Goal: Task Accomplishment & Management: Use online tool/utility

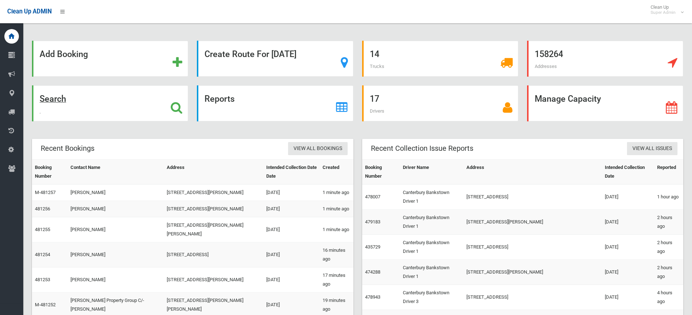
click at [177, 106] on icon at bounding box center [177, 107] width 12 height 12
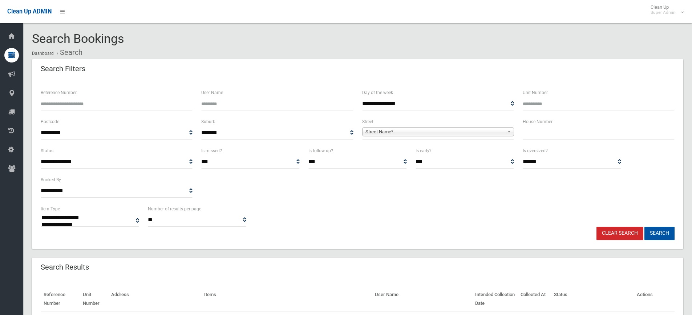
select select
click at [547, 132] on input "text" at bounding box center [598, 132] width 152 height 13
type input "*****"
click at [455, 134] on span "Street Name*" at bounding box center [434, 131] width 139 height 9
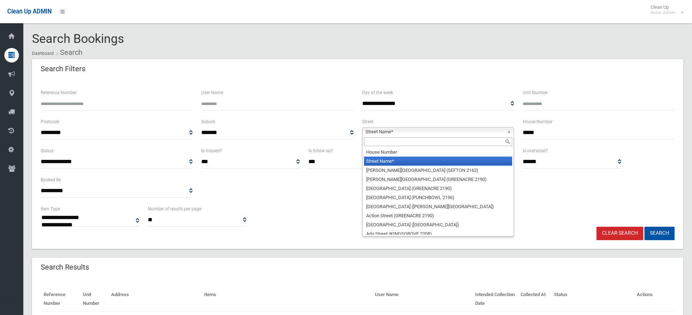
click at [414, 138] on input "text" at bounding box center [438, 141] width 148 height 9
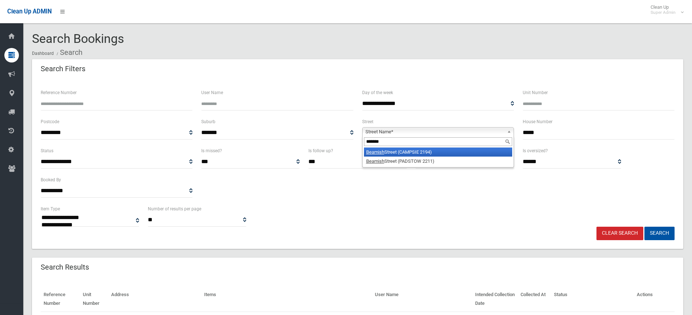
type input "*******"
click at [418, 148] on li "[GEOGRAPHIC_DATA] (CAMPSIE 2194)" at bounding box center [438, 151] width 148 height 9
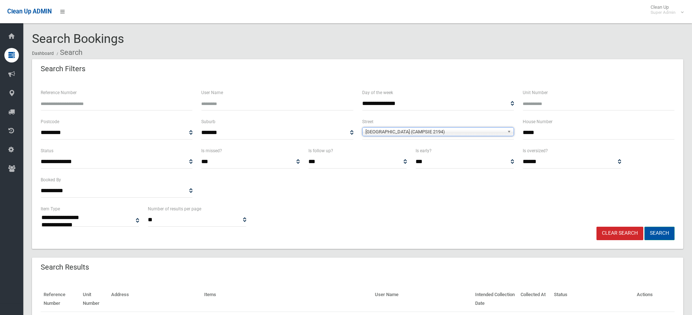
click at [664, 234] on button "Search" at bounding box center [659, 233] width 30 height 13
select select
click at [398, 204] on div "**********" at bounding box center [357, 215] width 642 height 22
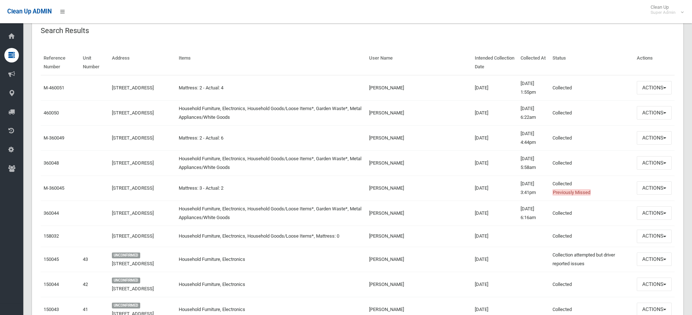
scroll to position [254, 0]
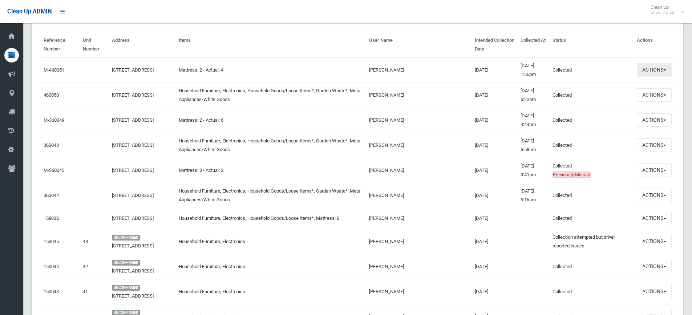
click at [656, 70] on button "Actions" at bounding box center [653, 69] width 35 height 13
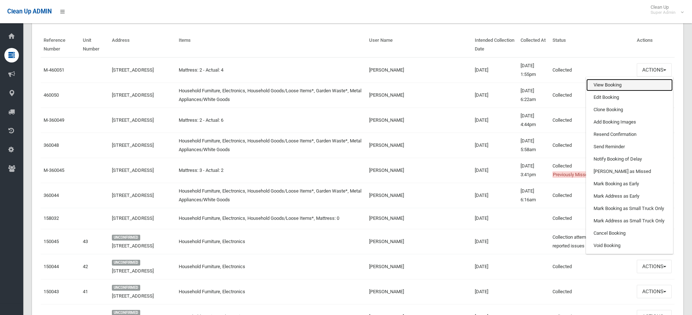
click at [606, 83] on link "View Booking" at bounding box center [629, 85] width 86 height 12
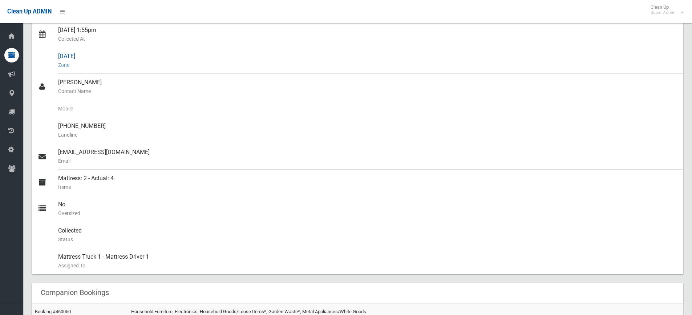
scroll to position [182, 0]
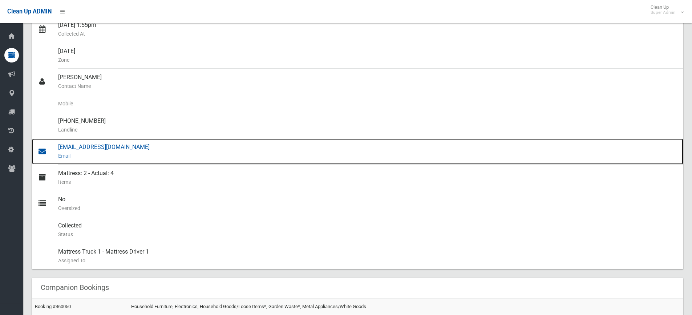
click at [106, 146] on div "luke@dependablestrata.com.au Email" at bounding box center [367, 151] width 619 height 26
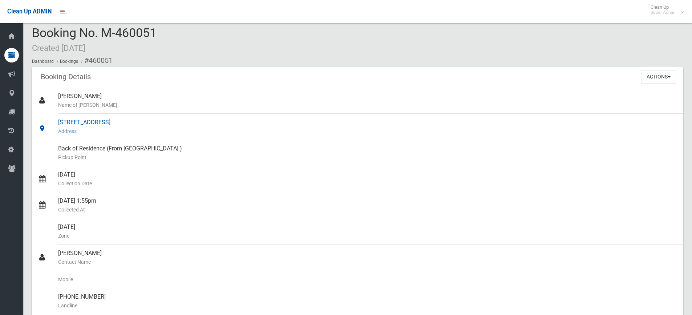
scroll to position [0, 0]
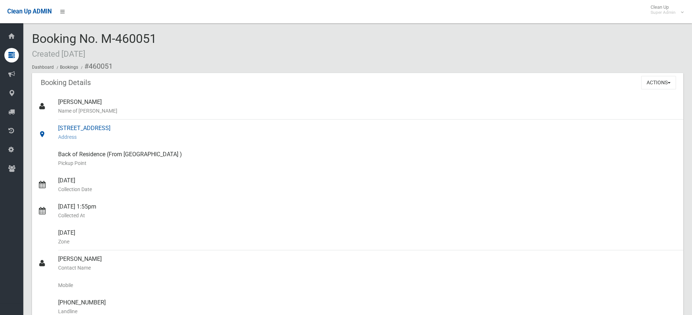
drag, startPoint x: 58, startPoint y: 126, endPoint x: 141, endPoint y: 128, distance: 82.4
click at [141, 128] on div "94-98 Beamish Street, CAMPSIE NSW 2194 Address" at bounding box center [367, 132] width 619 height 26
copy div "94-98 Beamish Street, CAMPSIE"
